Goal: Obtain resource: Download file/media

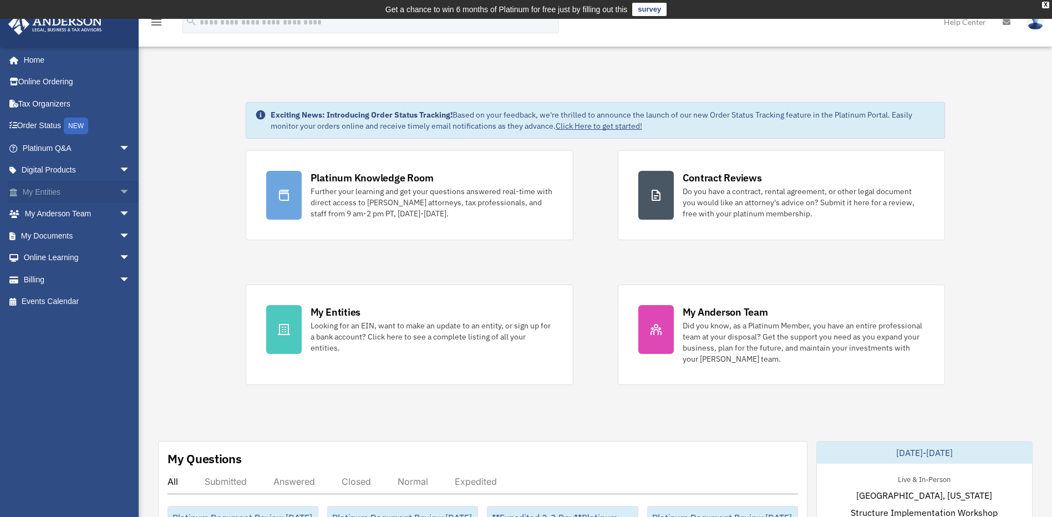
click at [49, 194] on link "My Entities arrow_drop_down" at bounding box center [77, 192] width 139 height 22
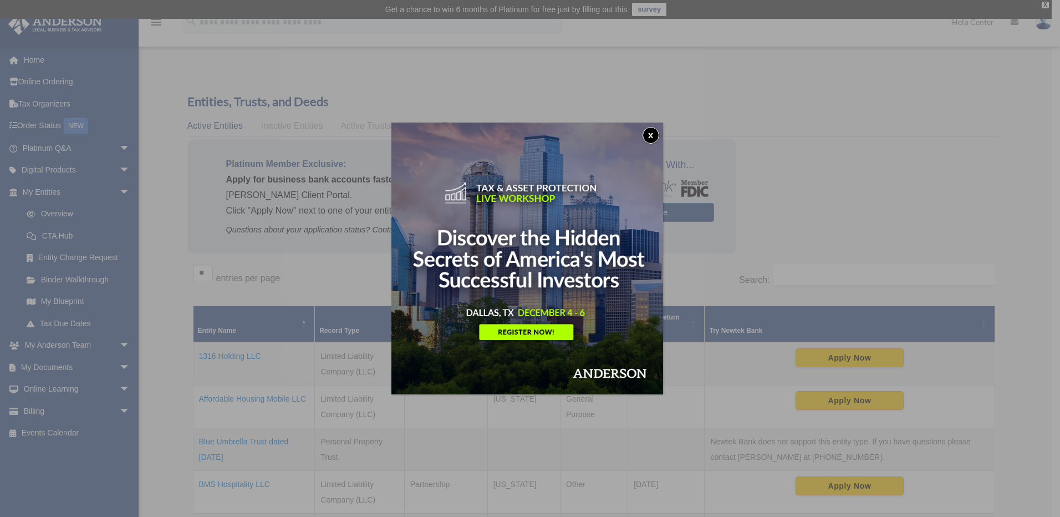
click at [653, 133] on button "x" at bounding box center [651, 135] width 17 height 17
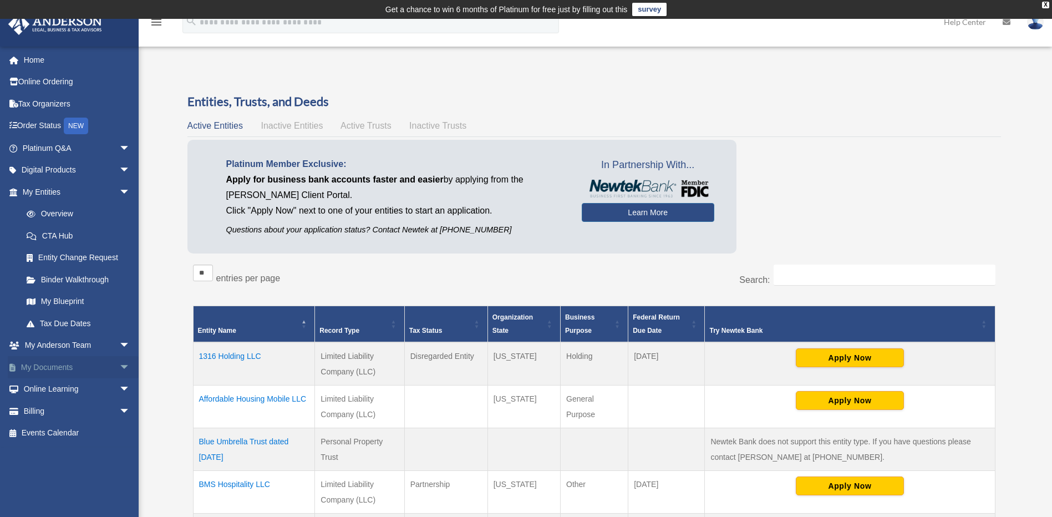
click at [33, 364] on link "My Documents arrow_drop_down" at bounding box center [77, 367] width 139 height 22
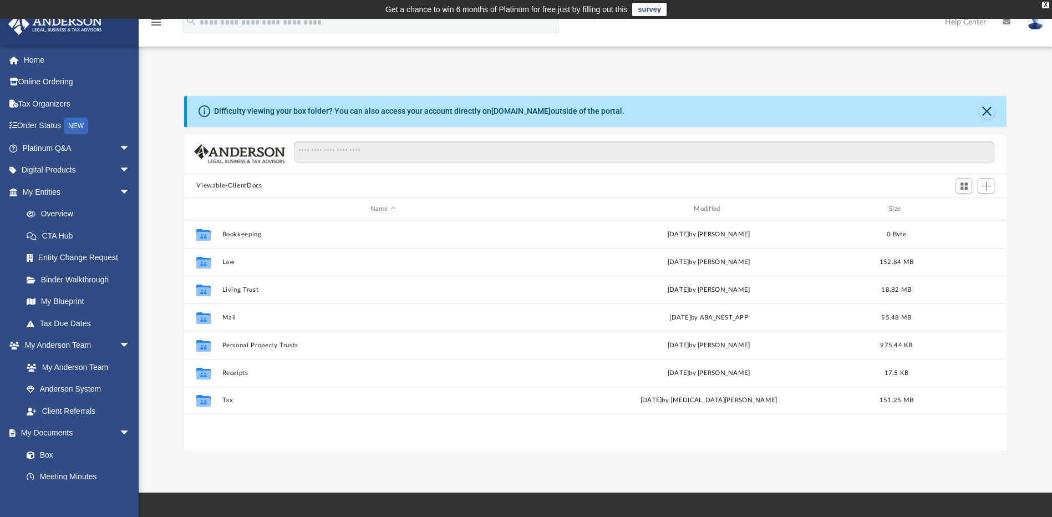
scroll to position [244, 814]
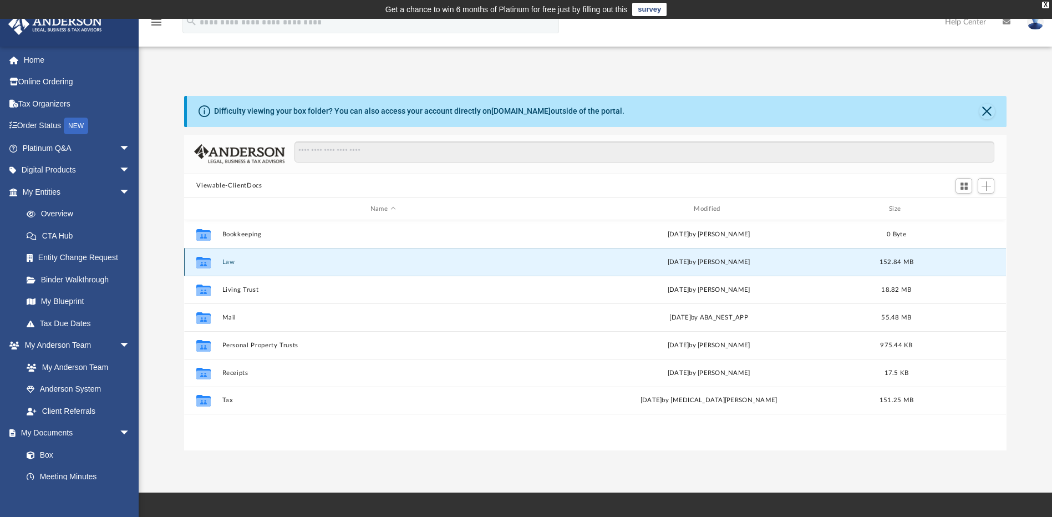
click at [226, 260] on button "Law" at bounding box center [382, 261] width 321 height 7
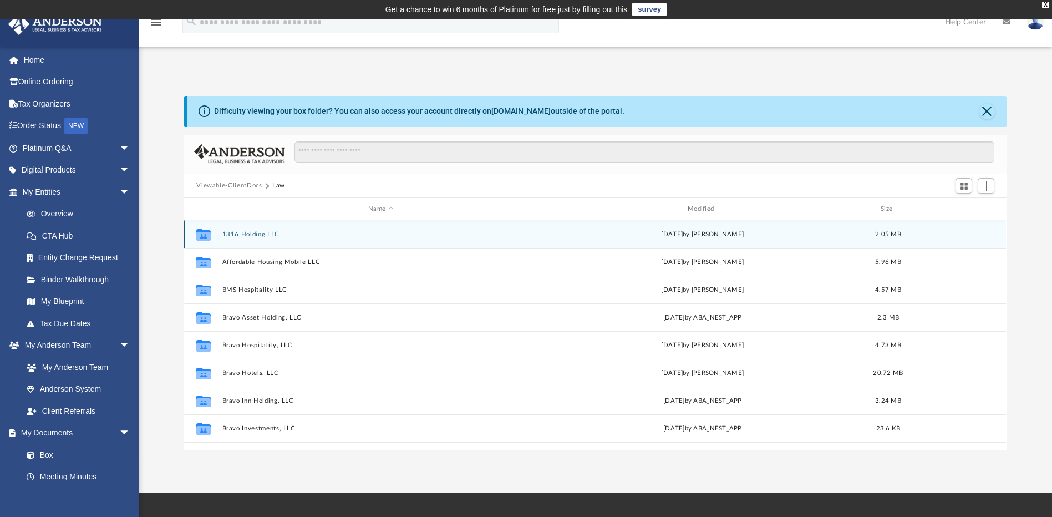
click at [253, 232] on button "1316 Holding LLC" at bounding box center [380, 234] width 317 height 7
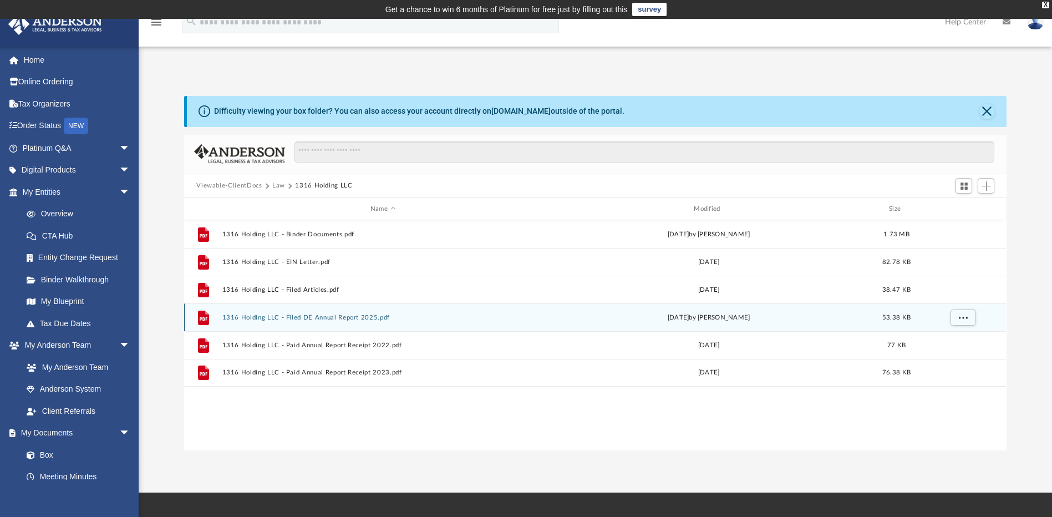
click at [319, 320] on button "1316 Holding LLC - Filed DE Annual Report 2025.pdf" at bounding box center [382, 317] width 321 height 7
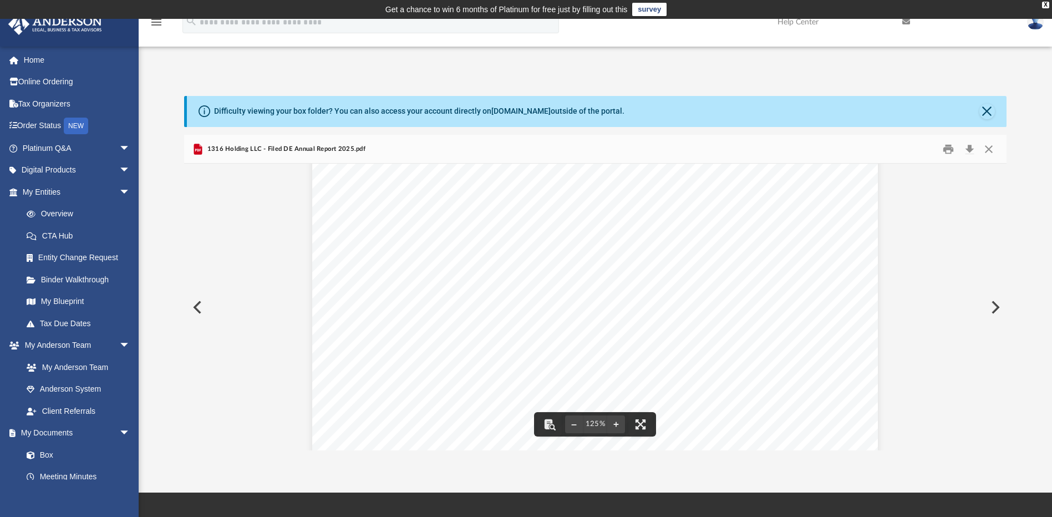
scroll to position [0, 0]
click at [969, 150] on button "Download" at bounding box center [969, 148] width 20 height 17
click at [986, 146] on button "Close" at bounding box center [989, 148] width 20 height 17
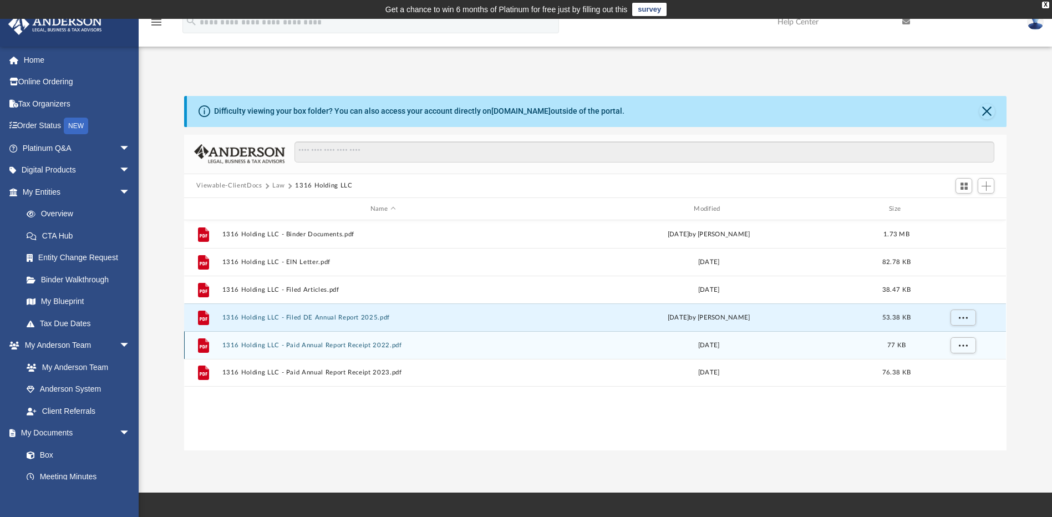
click at [333, 346] on button "1316 Holding LLC - Paid Annual Report Receipt 2022.pdf" at bounding box center [382, 345] width 321 height 7
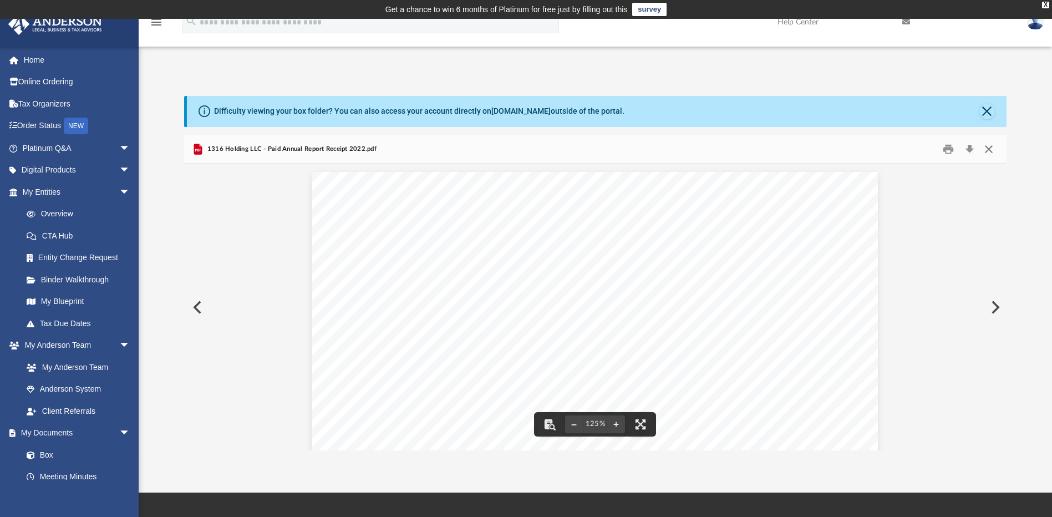
click at [985, 146] on button "Close" at bounding box center [989, 148] width 20 height 17
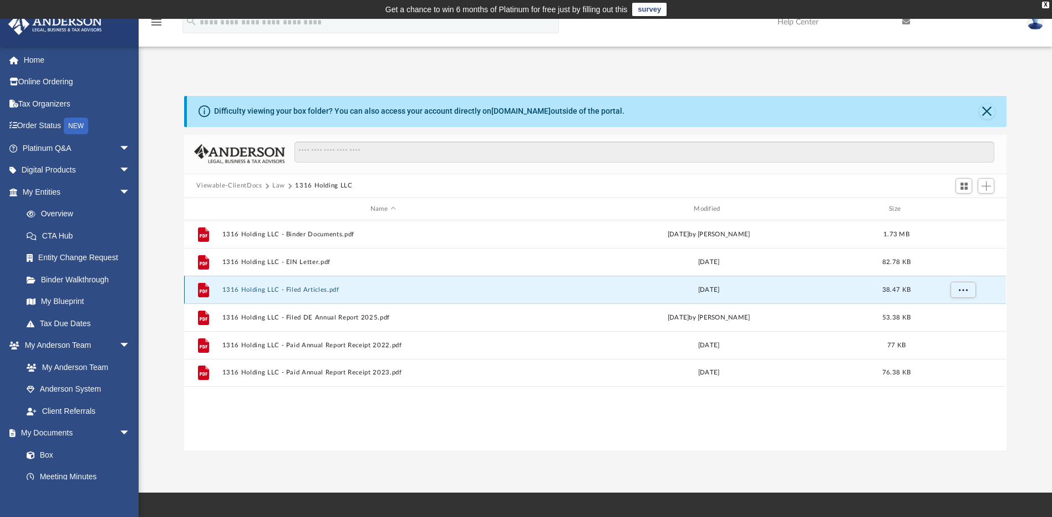
click at [308, 288] on button "1316 Holding LLC - Filed Articles.pdf" at bounding box center [382, 289] width 321 height 7
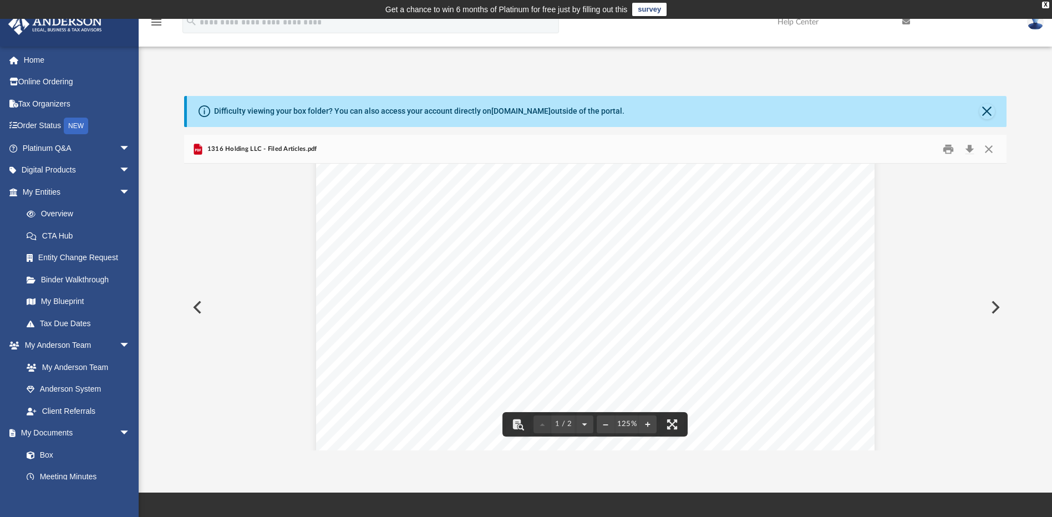
scroll to position [152, 0]
click at [969, 146] on button "Download" at bounding box center [969, 148] width 20 height 17
click at [990, 151] on button "Close" at bounding box center [989, 148] width 20 height 17
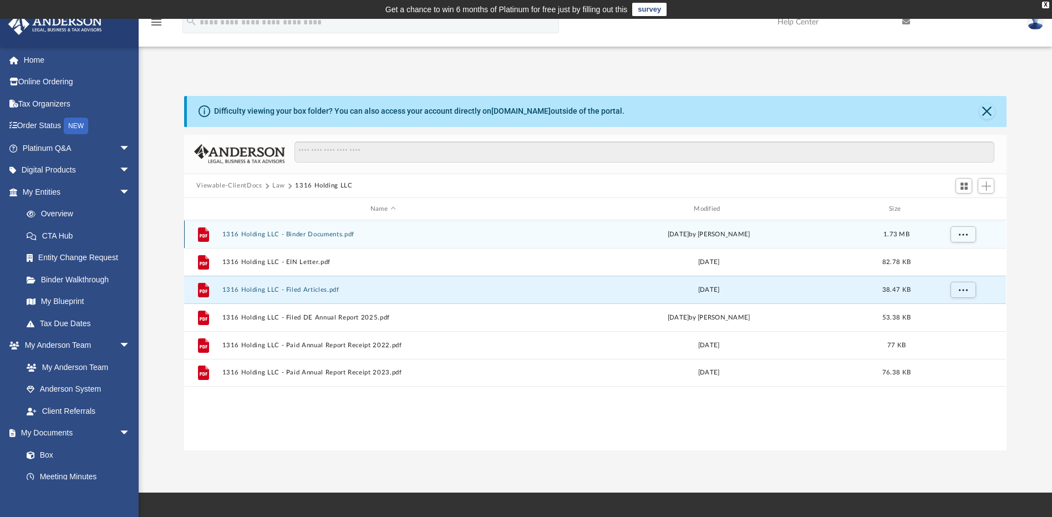
click at [297, 232] on button "1316 Holding LLC - Binder Documents.pdf" at bounding box center [382, 234] width 321 height 7
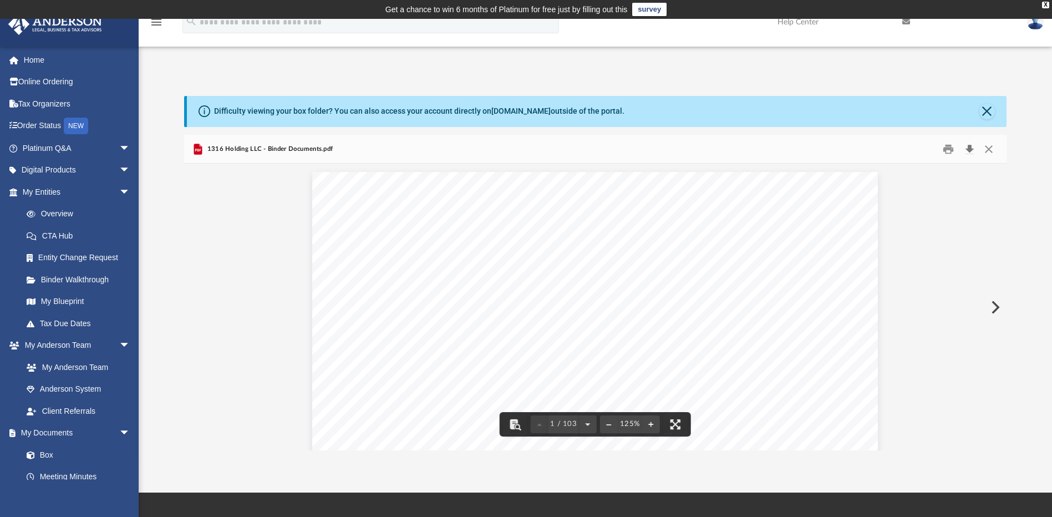
click at [974, 150] on button "Download" at bounding box center [969, 148] width 20 height 17
click at [986, 151] on button "Close" at bounding box center [989, 148] width 20 height 17
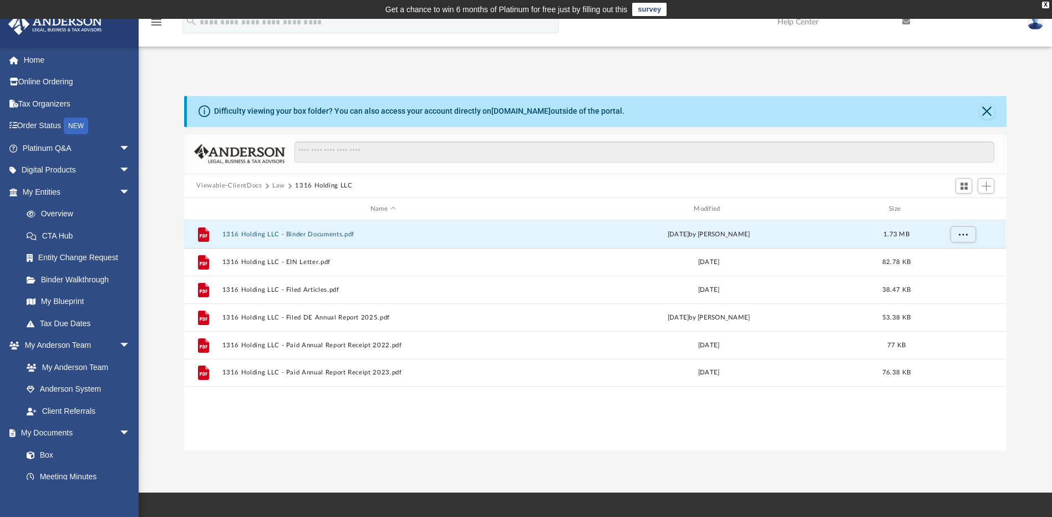
click at [282, 187] on button "Law" at bounding box center [278, 186] width 13 height 10
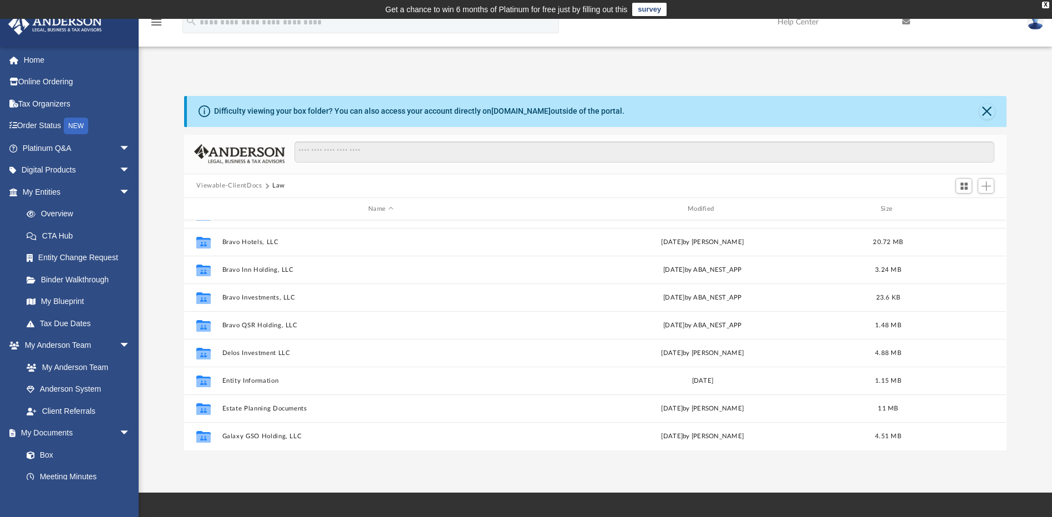
scroll to position [0, 0]
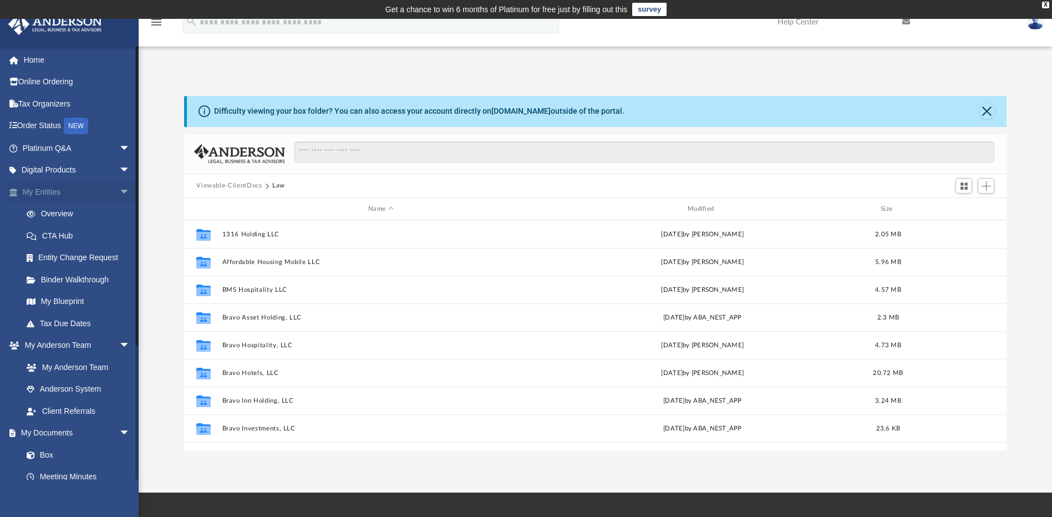
click at [49, 191] on link "My Entities arrow_drop_down" at bounding box center [77, 192] width 139 height 22
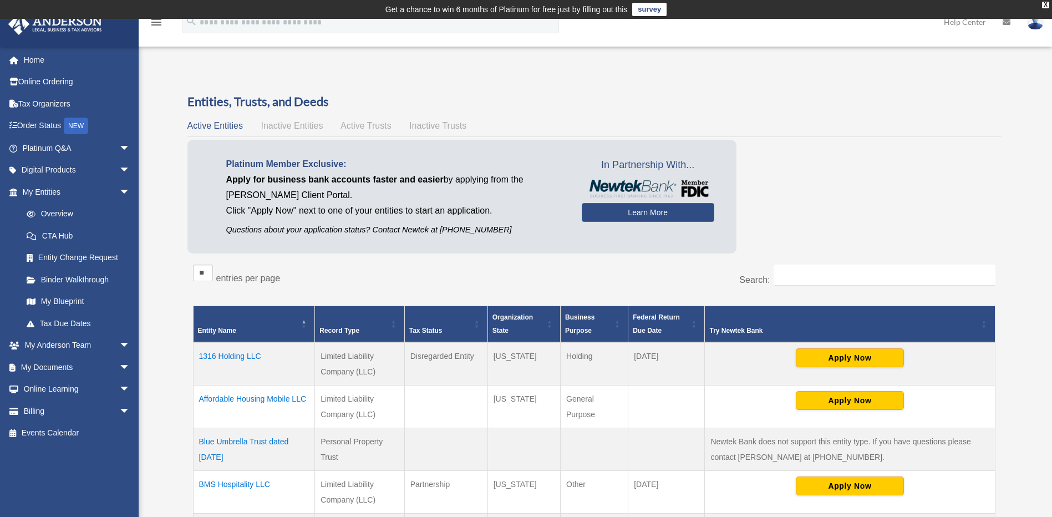
click at [227, 358] on td "1316 Holding LLC" at bounding box center [254, 363] width 122 height 43
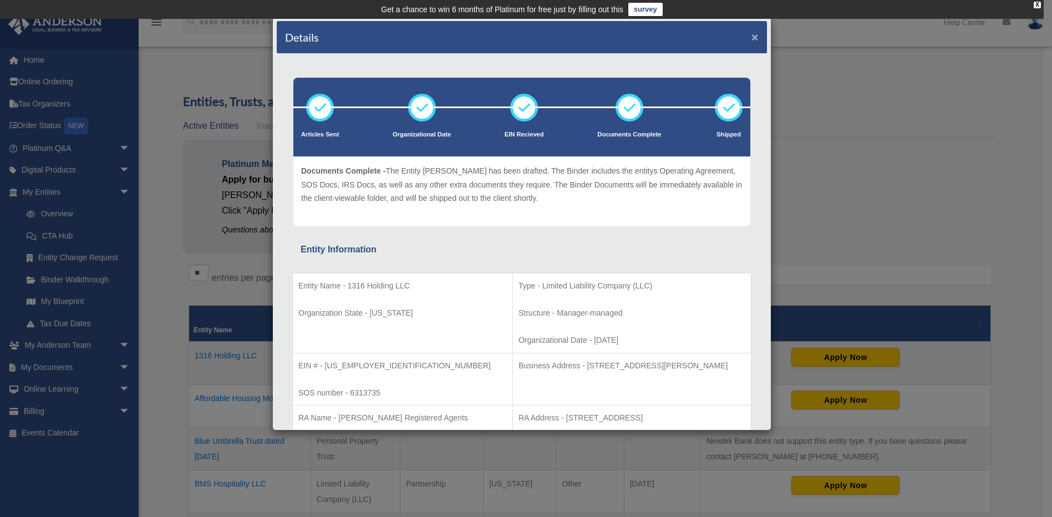
click at [751, 37] on button "×" at bounding box center [754, 37] width 7 height 12
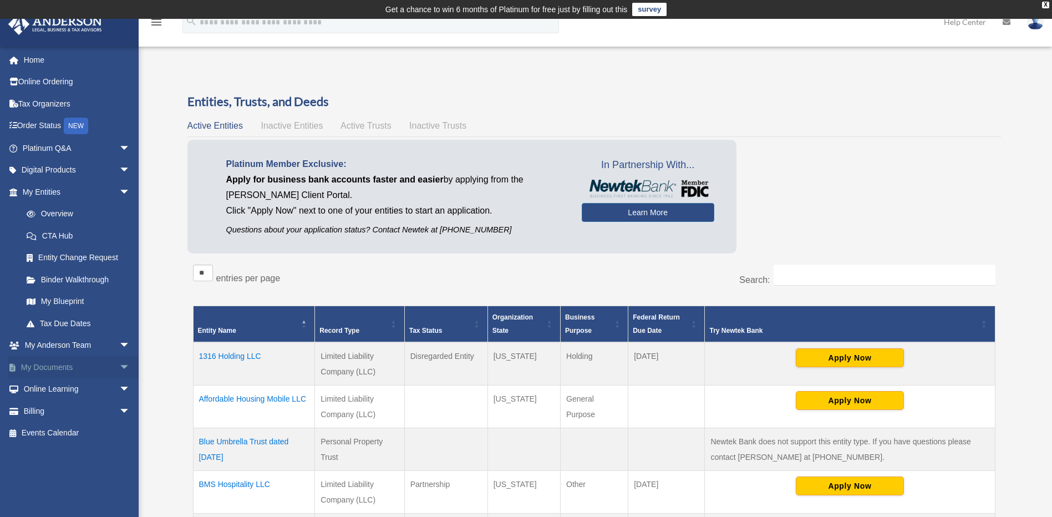
click at [72, 365] on link "My Documents arrow_drop_down" at bounding box center [77, 367] width 139 height 22
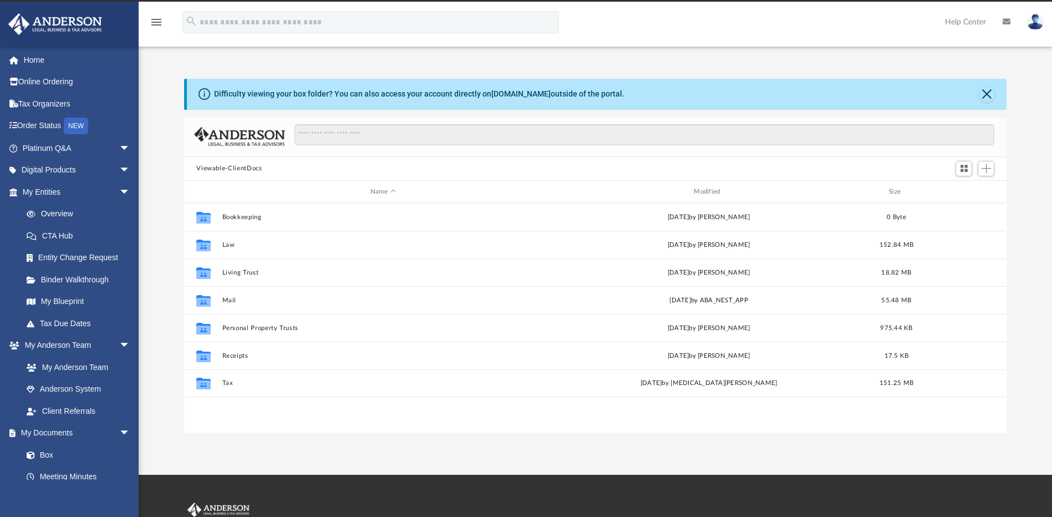
scroll to position [244, 814]
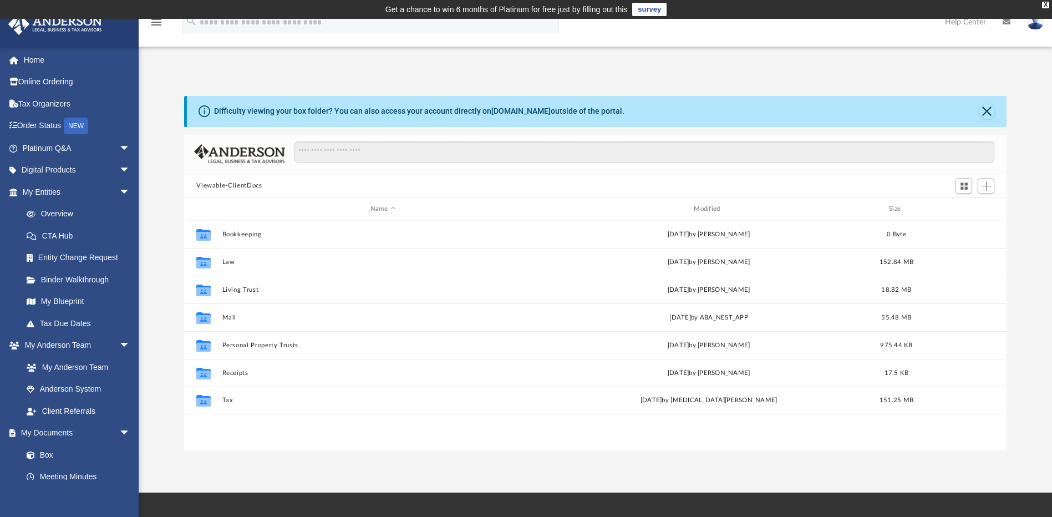
click at [1034, 23] on img at bounding box center [1035, 22] width 17 height 16
click at [828, 98] on link "Logout" at bounding box center [868, 96] width 111 height 23
